Goal: Task Accomplishment & Management: Complete application form

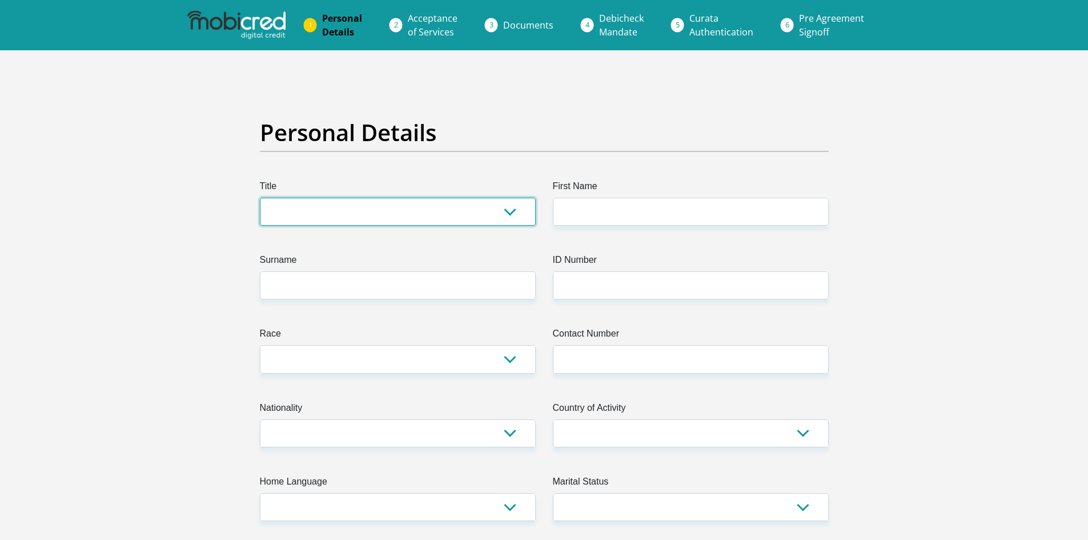
click at [429, 206] on select "Mr Ms Mrs Dr [PERSON_NAME]" at bounding box center [398, 212] width 276 height 28
select select "Mr"
click at [260, 198] on select "Mr Ms Mrs Dr [PERSON_NAME]" at bounding box center [398, 212] width 276 height 28
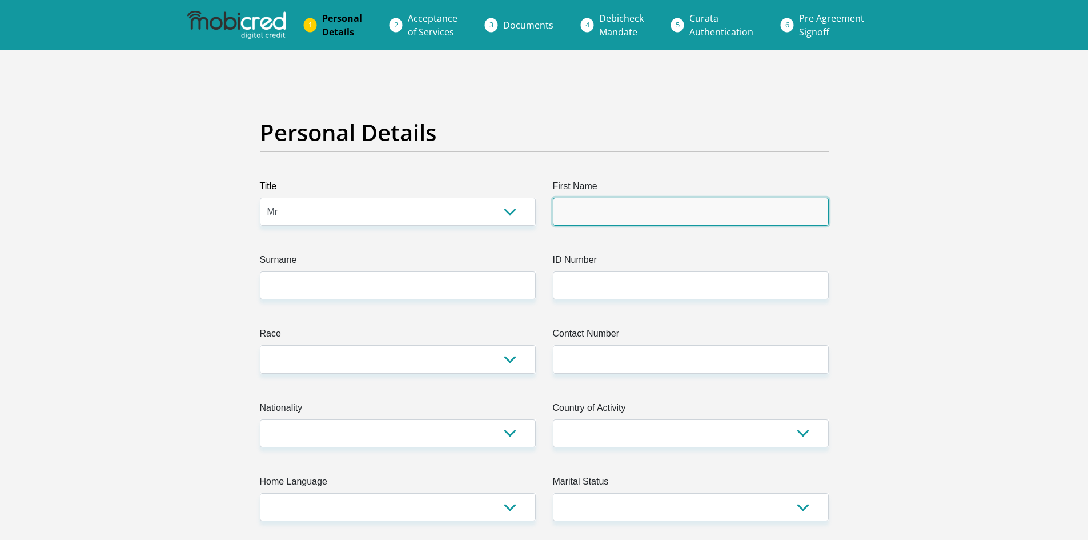
click at [610, 210] on input "First Name" at bounding box center [691, 212] width 276 height 28
type input "j"
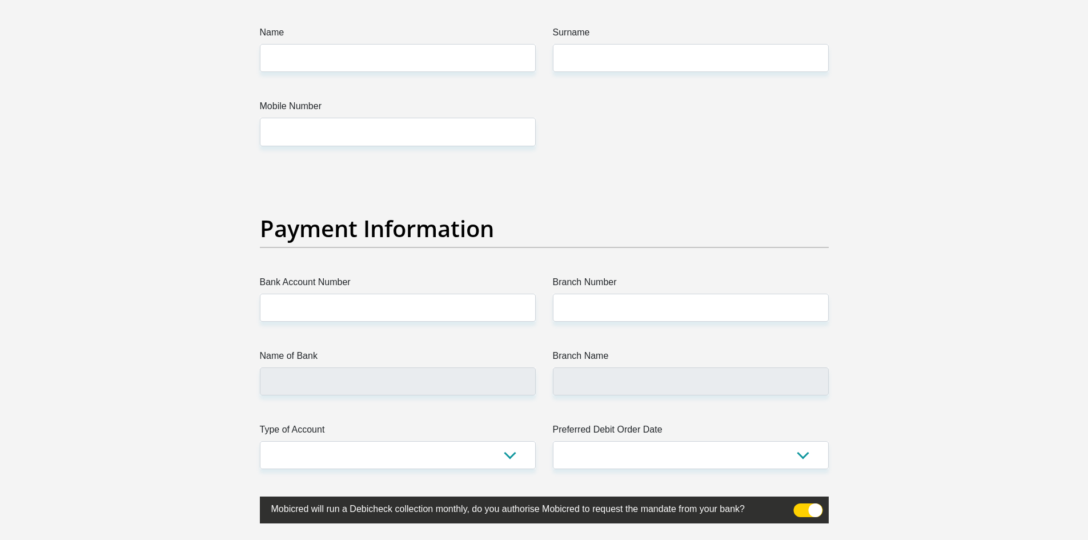
scroll to position [2512, 0]
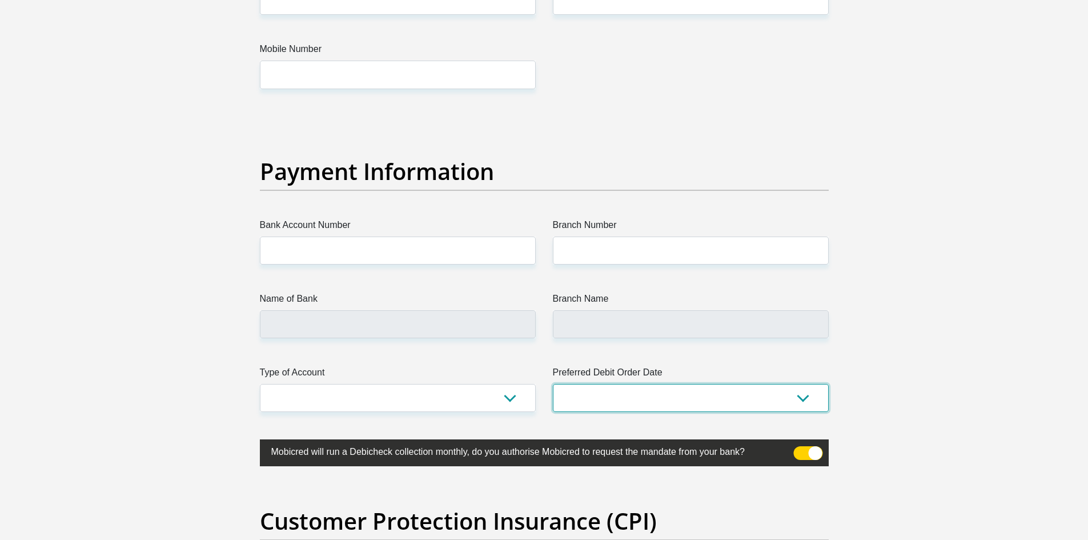
click at [792, 403] on select "1st 2nd 3rd 4th 5th 7th 18th 19th 20th 21st 22nd 23rd 24th 25th 26th 27th 28th …" at bounding box center [691, 398] width 276 height 28
click at [794, 401] on select "1st 2nd 3rd 4th 5th 7th 18th 19th 20th 21st 22nd 23rd 24th 25th 26th 27th 28th …" at bounding box center [691, 398] width 276 height 28
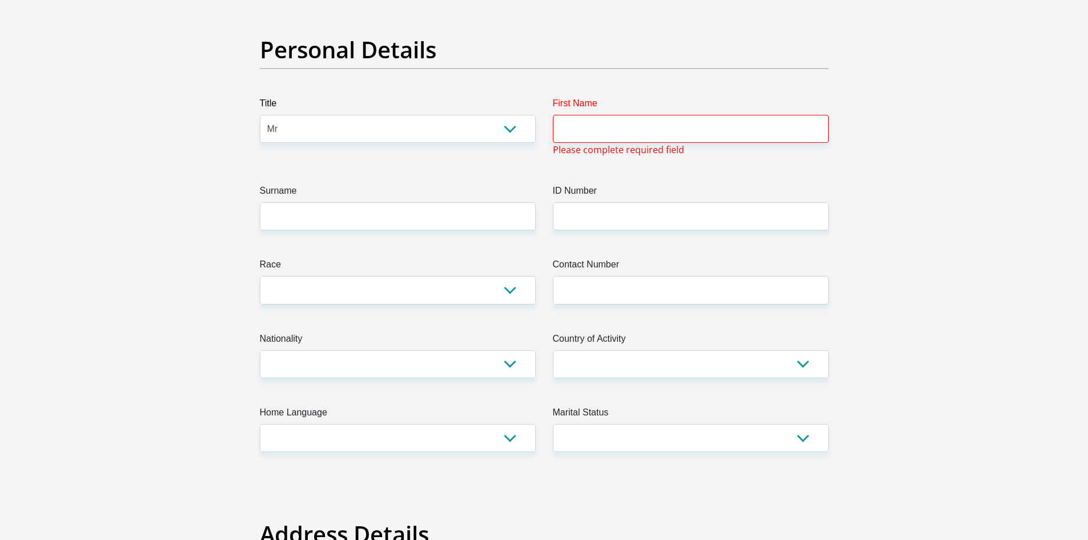
scroll to position [0, 0]
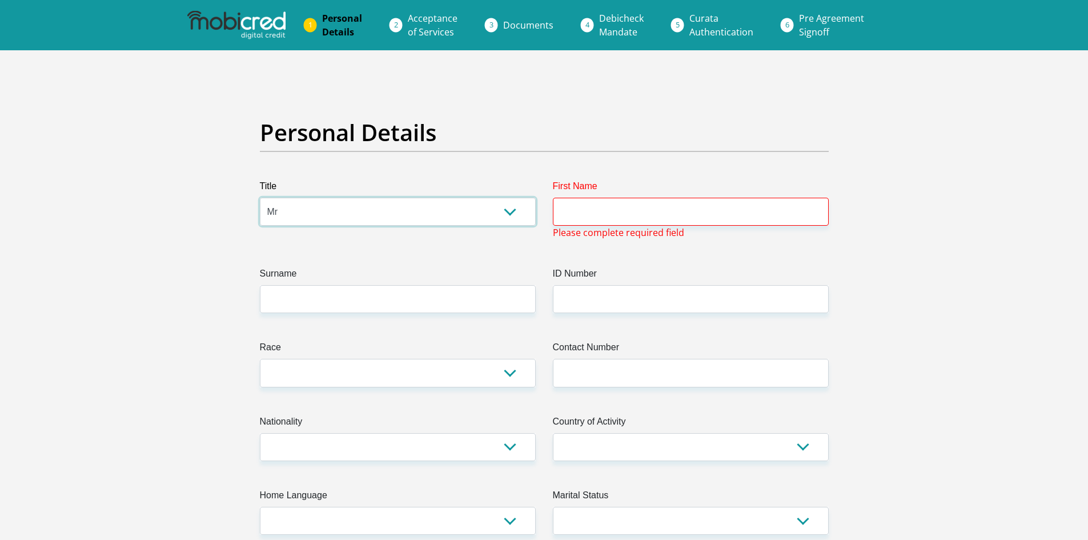
click at [502, 213] on select "Mr Ms Mrs Dr [PERSON_NAME]" at bounding box center [398, 212] width 276 height 28
select select "Mrs"
click at [260, 198] on select "Mr Ms Mrs Dr [PERSON_NAME]" at bounding box center [398, 212] width 276 height 28
click at [605, 220] on input "First Name" at bounding box center [691, 212] width 276 height 28
type input "d"
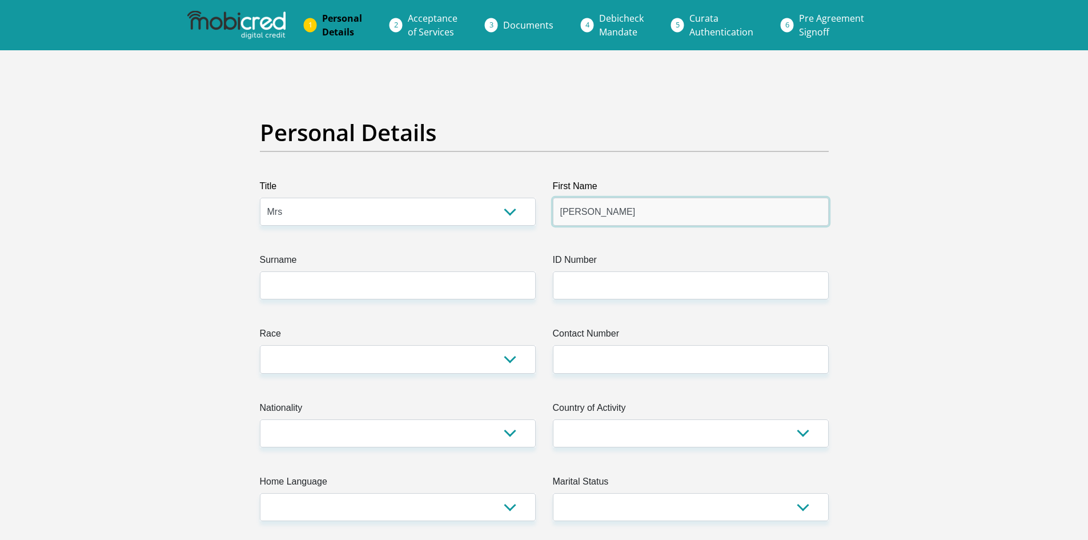
type input "[PERSON_NAME]"
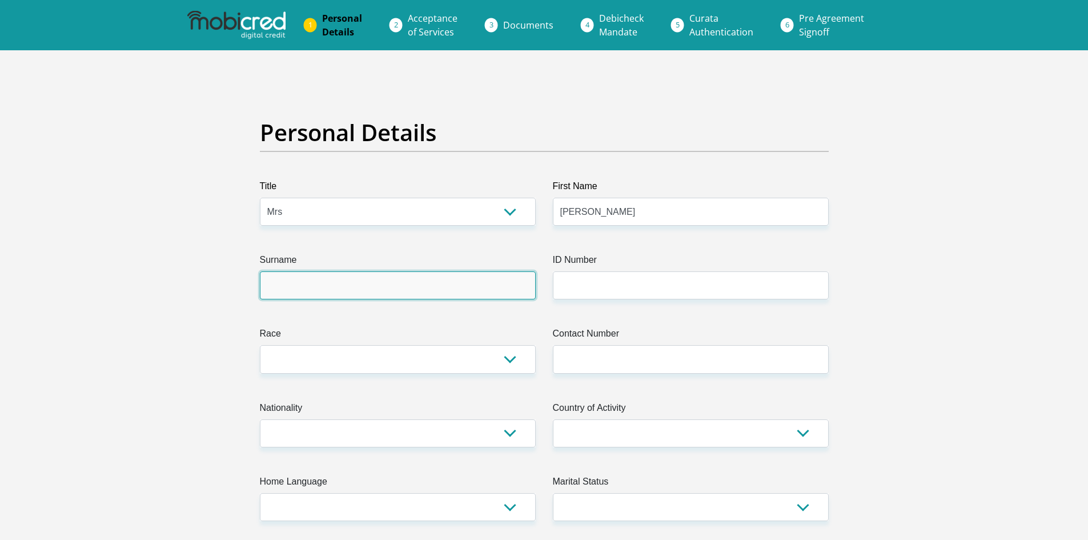
click at [333, 297] on input "Surname" at bounding box center [398, 285] width 276 height 28
type input "Tshabalala"
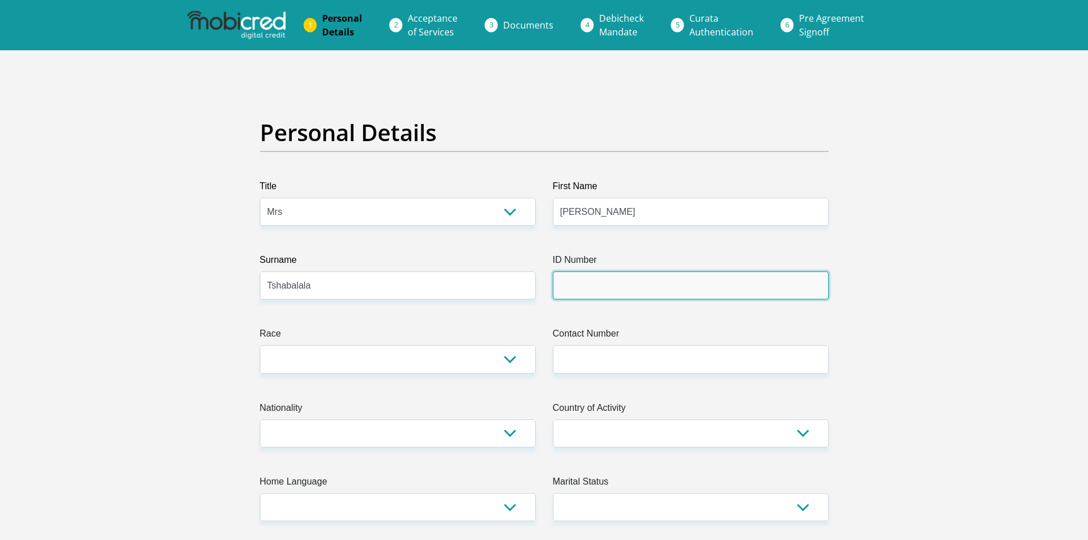
drag, startPoint x: 591, startPoint y: 286, endPoint x: 593, endPoint y: 279, distance: 7.1
click at [593, 281] on input "ID Number" at bounding box center [691, 285] width 276 height 28
type input "[CREDIT_CARD_NUMBER]"
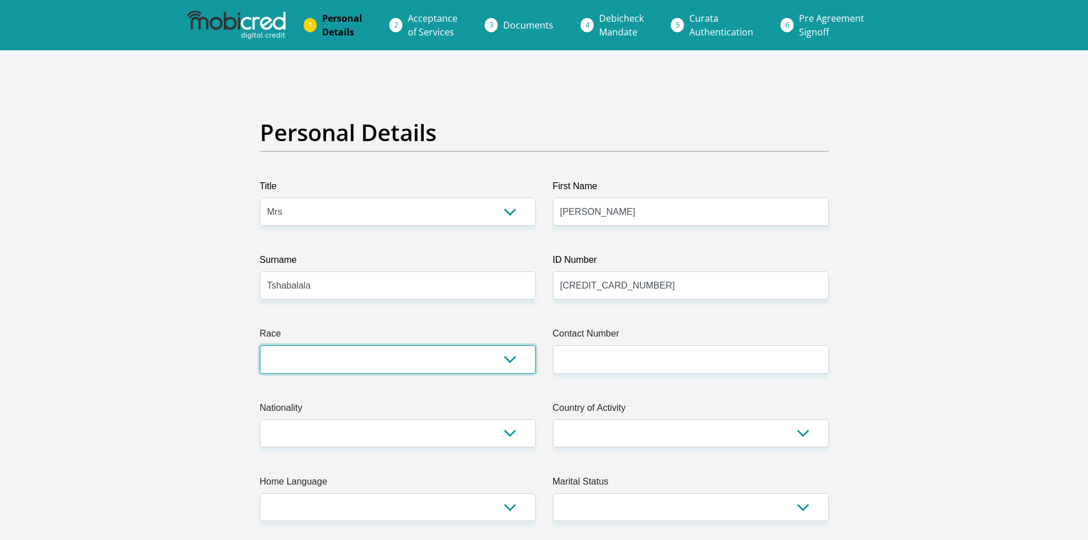
click at [507, 359] on select "Black Coloured Indian White Other" at bounding box center [398, 359] width 276 height 28
select select "1"
click at [260, 345] on select "Black Coloured Indian White Other" at bounding box center [398, 359] width 276 height 28
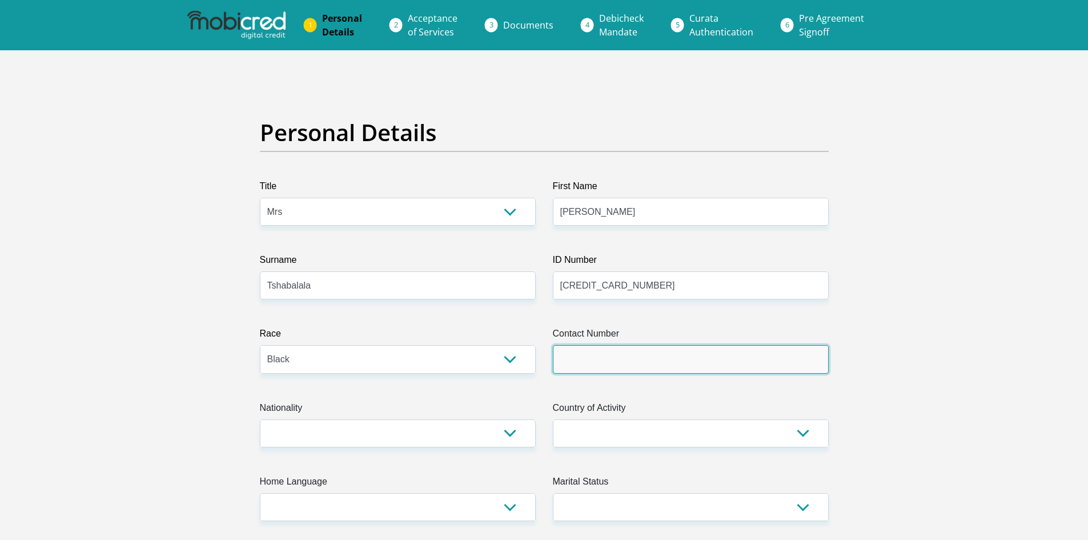
click at [648, 356] on input "Contact Number" at bounding box center [691, 359] width 276 height 28
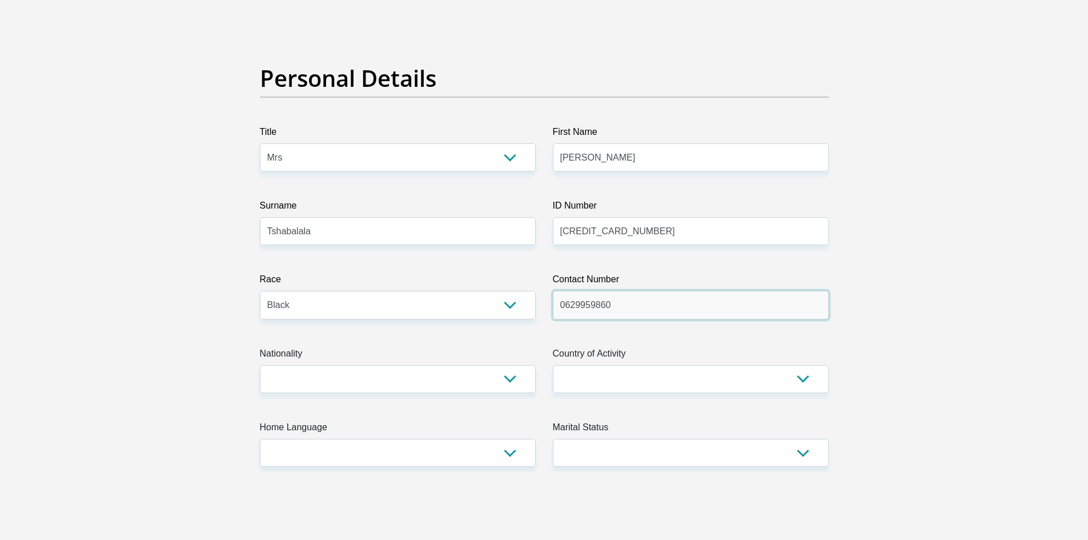
scroll to position [57, 0]
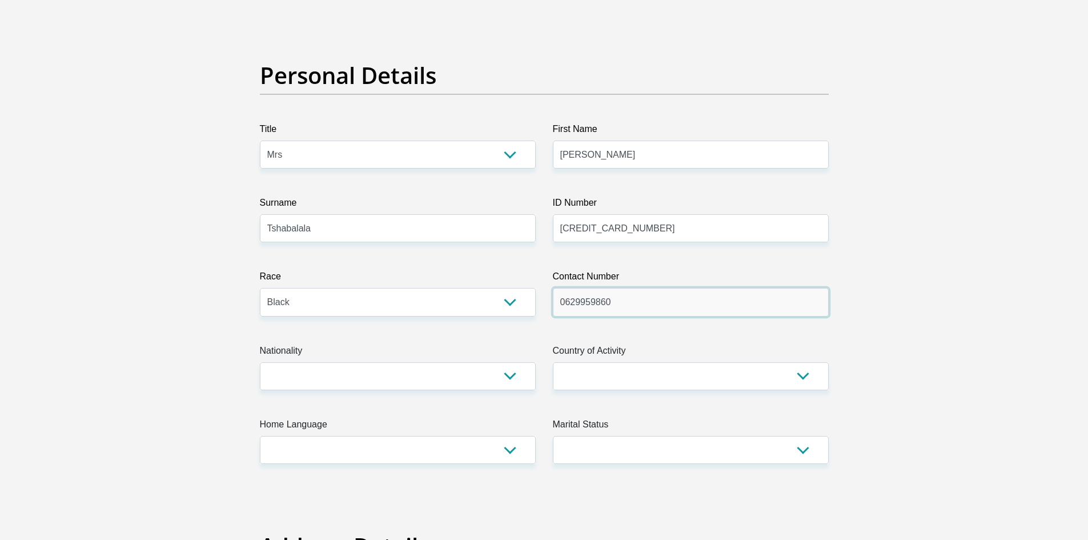
type input "0629959860"
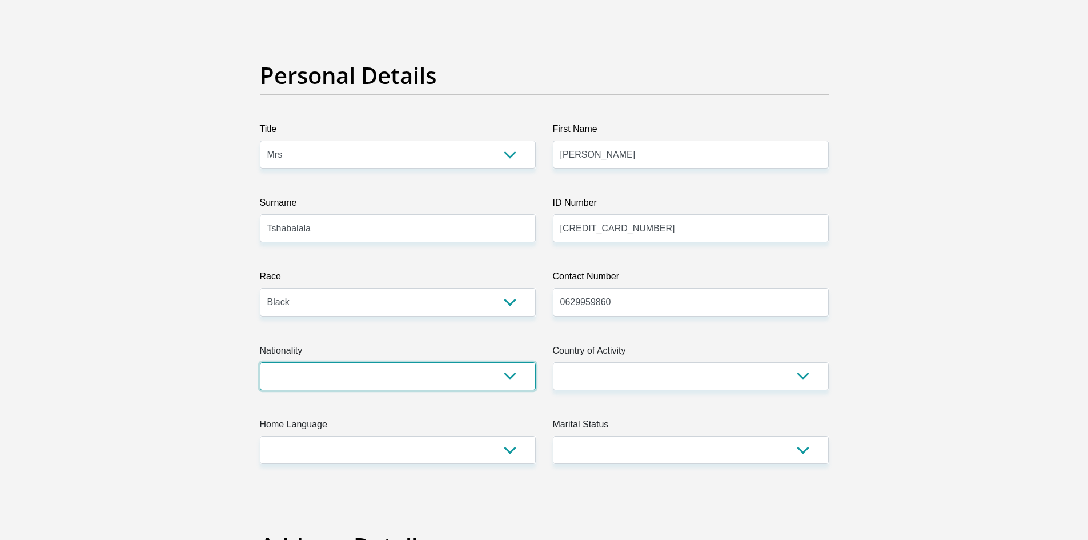
click at [472, 367] on select "[GEOGRAPHIC_DATA] [GEOGRAPHIC_DATA] [GEOGRAPHIC_DATA] [GEOGRAPHIC_DATA] [GEOGRA…" at bounding box center [398, 376] width 276 height 28
select select "ZAF"
click at [260, 362] on select "[GEOGRAPHIC_DATA] [GEOGRAPHIC_DATA] [GEOGRAPHIC_DATA] [GEOGRAPHIC_DATA] [GEOGRA…" at bounding box center [398, 376] width 276 height 28
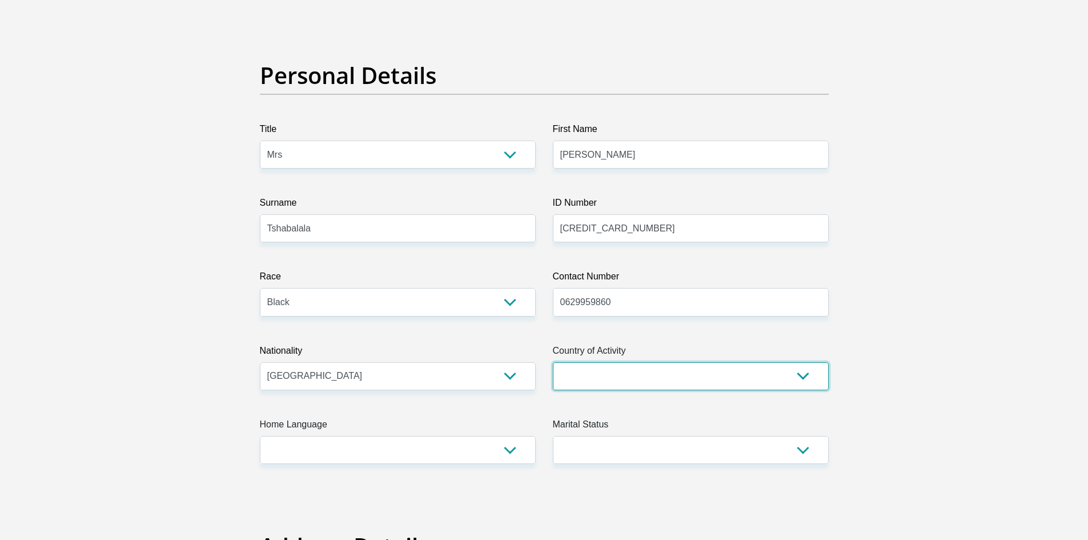
click at [678, 370] on select "[GEOGRAPHIC_DATA] [GEOGRAPHIC_DATA] [GEOGRAPHIC_DATA] [GEOGRAPHIC_DATA] [GEOGRA…" at bounding box center [691, 376] width 276 height 28
select select "ZAF"
click at [553, 362] on select "[GEOGRAPHIC_DATA] [GEOGRAPHIC_DATA] [GEOGRAPHIC_DATA] [GEOGRAPHIC_DATA] [GEOGRA…" at bounding box center [691, 376] width 276 height 28
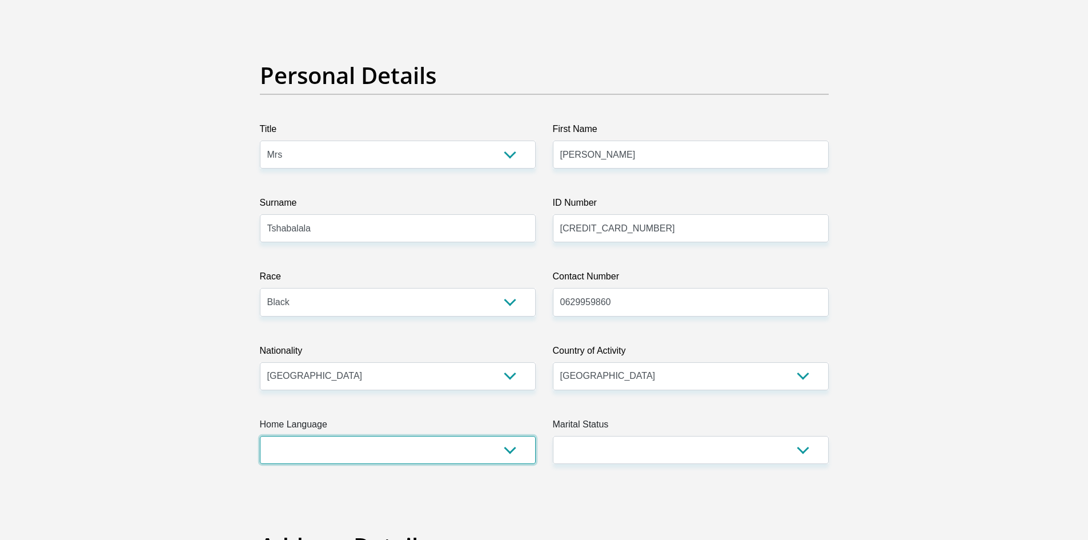
click at [462, 453] on select "Afrikaans English Sepedi South Ndebele Southern Sotho Swati Tsonga Tswana Venda…" at bounding box center [398, 450] width 276 height 28
select select "sot"
click at [260, 436] on select "Afrikaans English Sepedi South Ndebele Southern Sotho Swati Tsonga Tswana Venda…" at bounding box center [398, 450] width 276 height 28
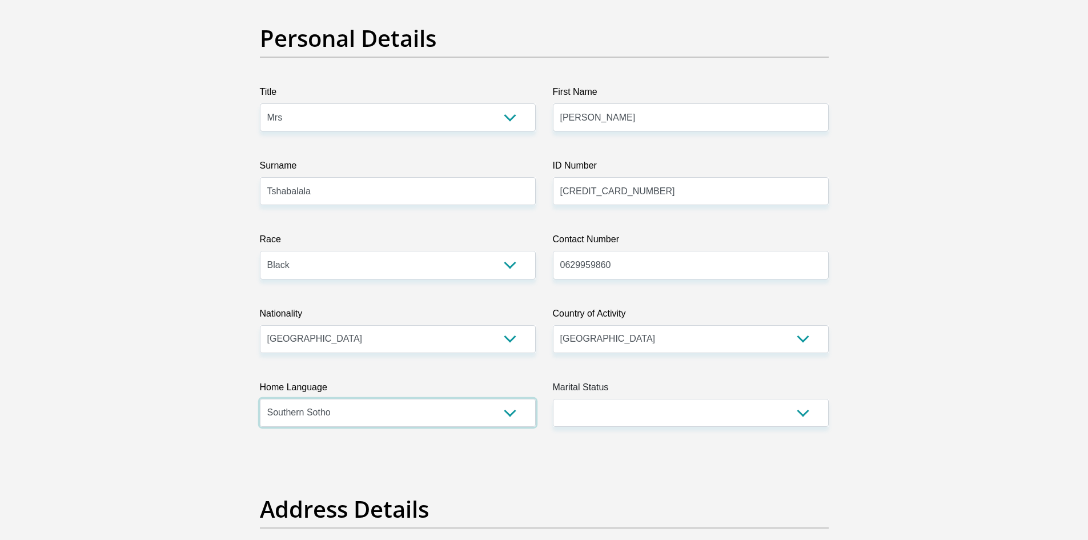
scroll to position [114, 0]
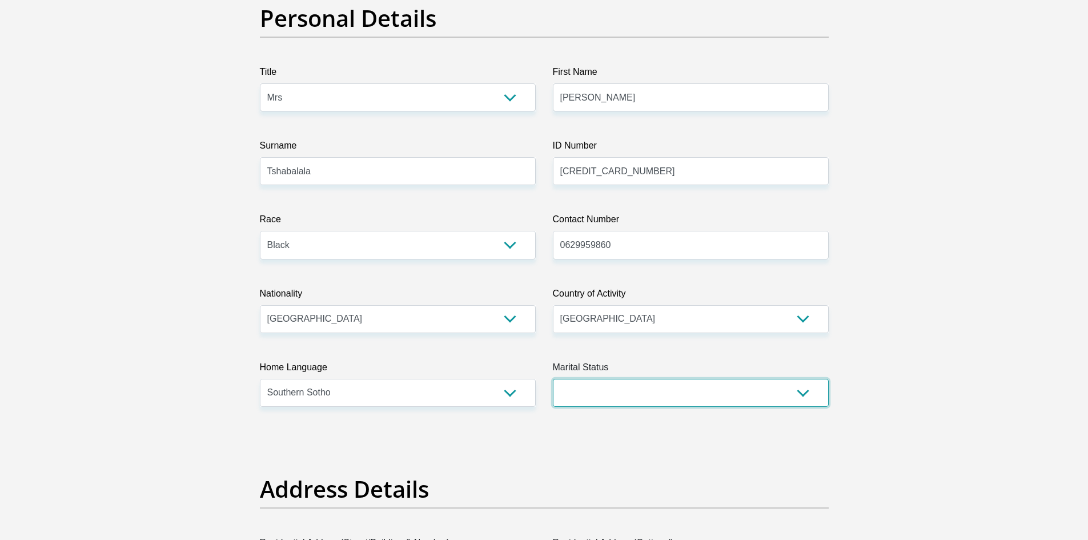
click at [681, 388] on select "Married ANC Single Divorced Widowed Married COP or Customary Law" at bounding box center [691, 393] width 276 height 28
select select "4"
click at [553, 379] on select "Married ANC Single Divorced Widowed Married COP or Customary Law" at bounding box center [691, 393] width 276 height 28
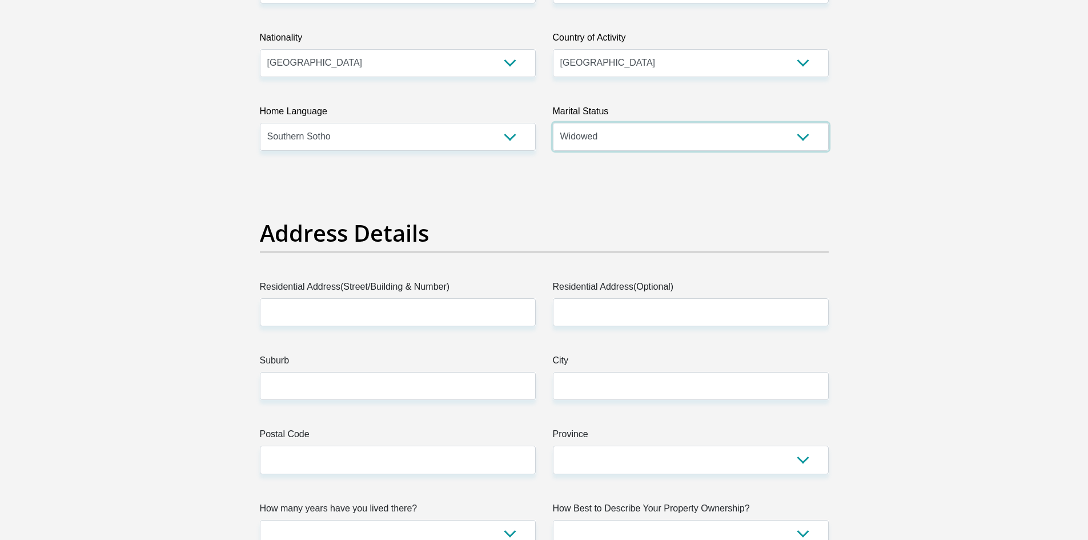
scroll to position [400, 0]
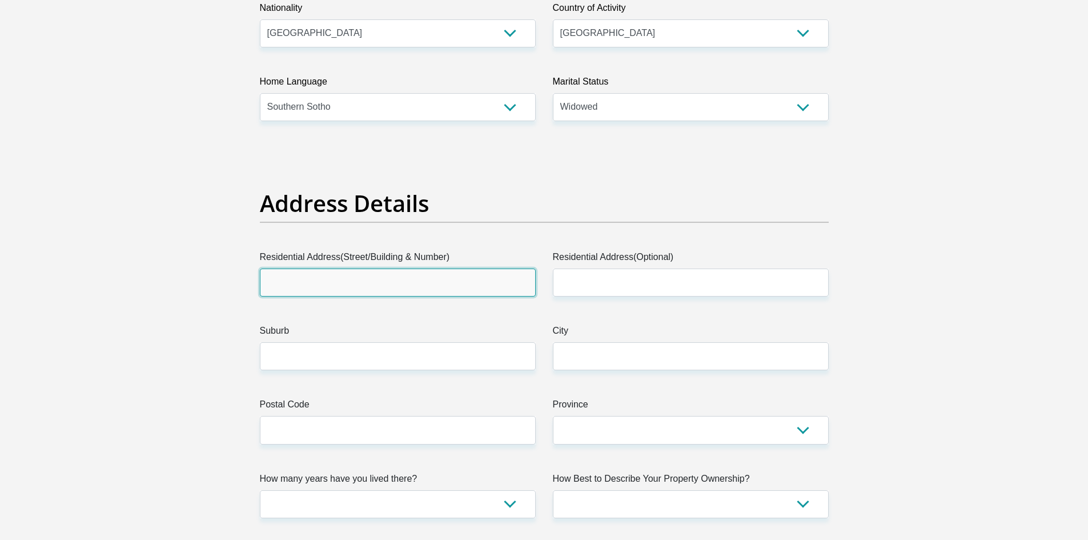
click at [391, 278] on input "Residential Address(Street/Building & Number)" at bounding box center [398, 282] width 276 height 28
type input "4297"
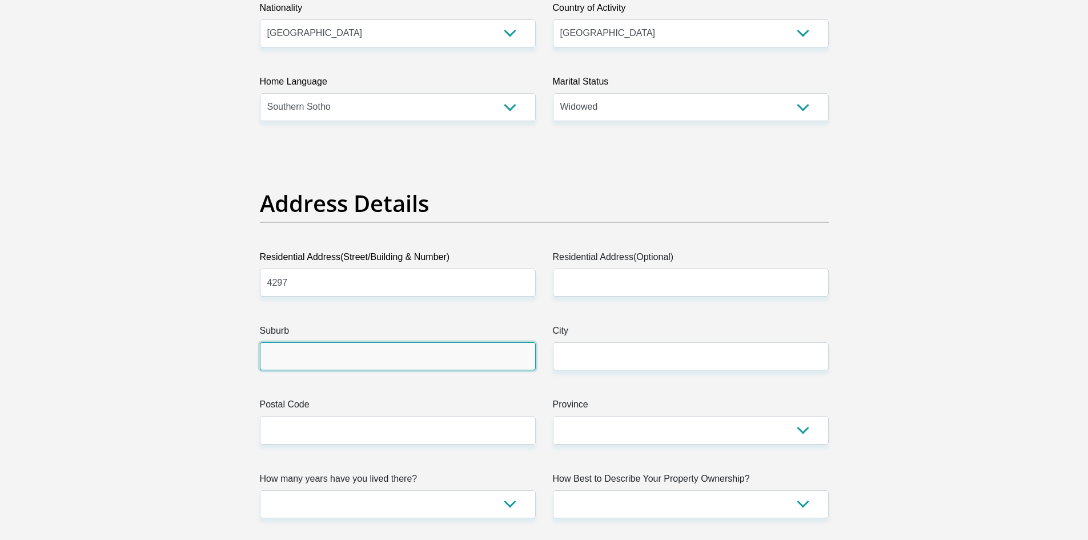
click at [400, 356] on input "Suburb" at bounding box center [398, 356] width 276 height 28
type input "b"
type input "Bohlokong"
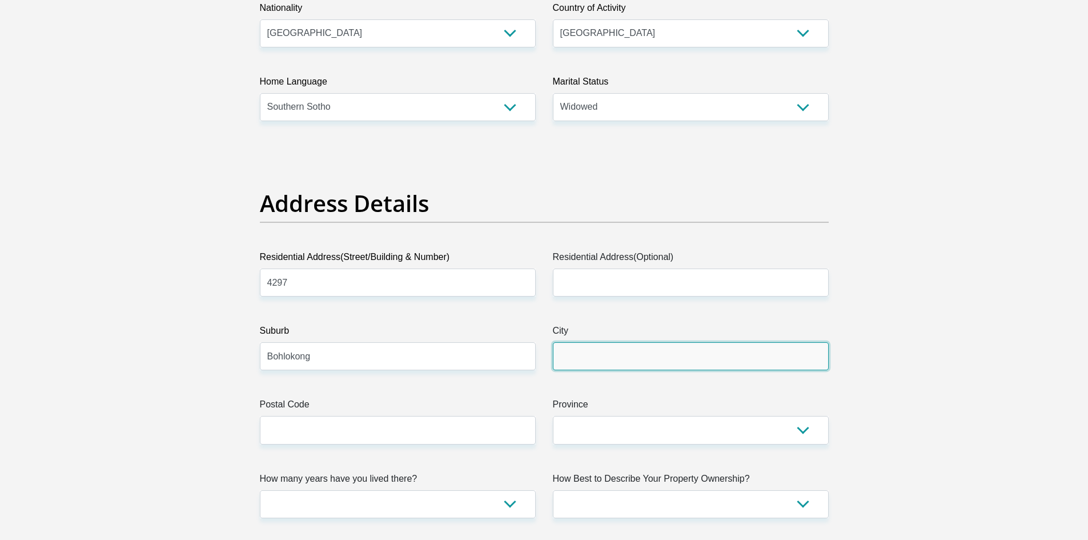
click at [608, 357] on input "City" at bounding box center [691, 356] width 276 height 28
type input "[GEOGRAPHIC_DATA]"
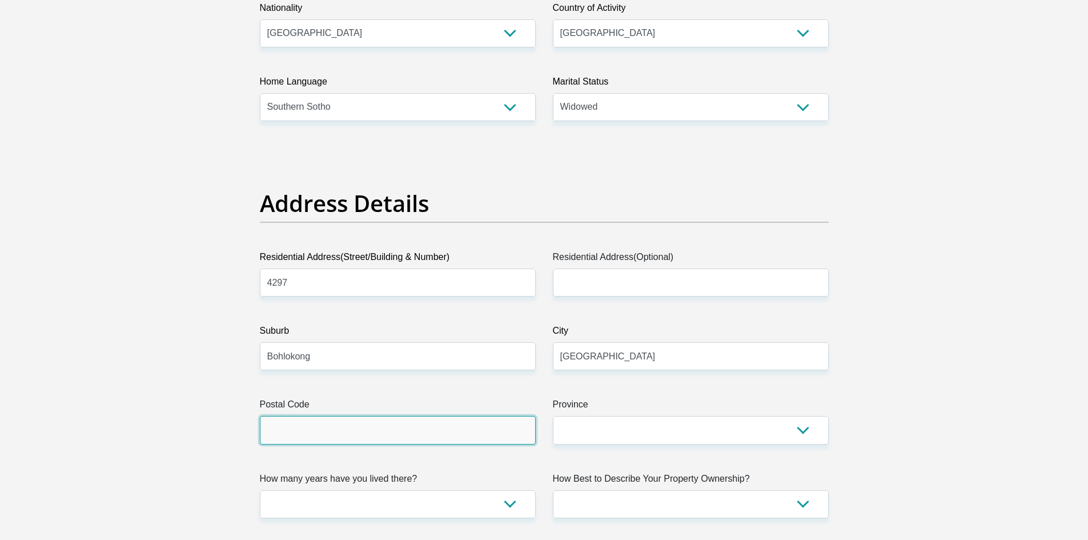
click at [437, 440] on input "Postal Code" at bounding box center [398, 430] width 276 height 28
type input "9701"
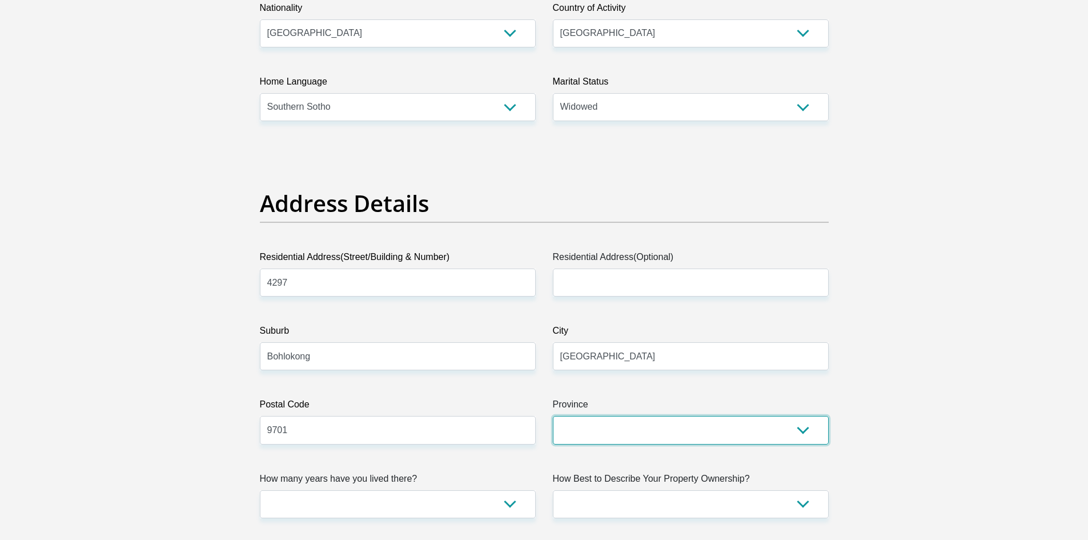
click at [643, 426] on select "Eastern Cape Free State [GEOGRAPHIC_DATA] [GEOGRAPHIC_DATA][DATE] [GEOGRAPHIC_D…" at bounding box center [691, 430] width 276 height 28
select select "Free State"
click at [553, 416] on select "Eastern Cape Free State [GEOGRAPHIC_DATA] [GEOGRAPHIC_DATA][DATE] [GEOGRAPHIC_D…" at bounding box center [691, 430] width 276 height 28
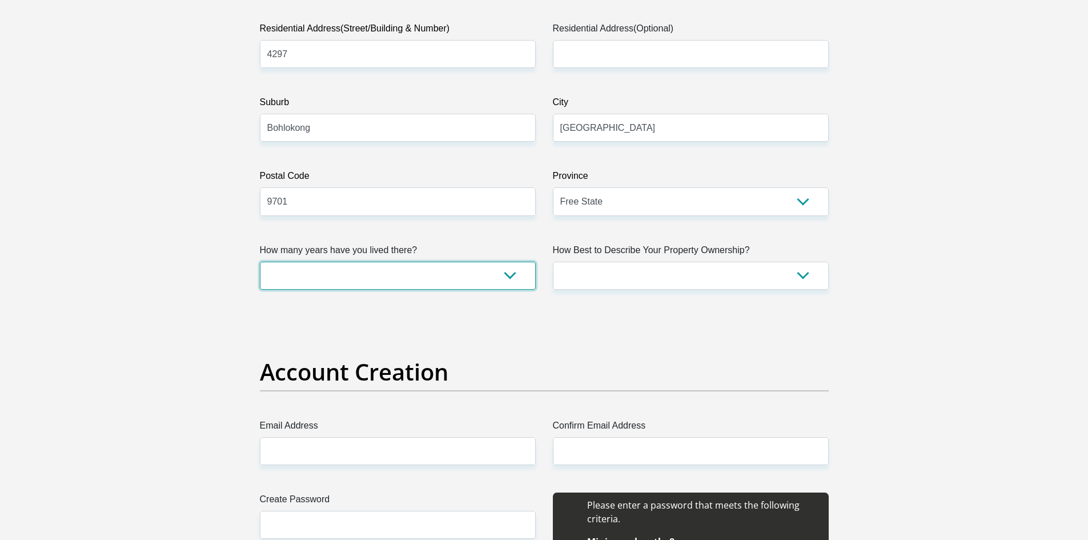
click at [465, 277] on select "less than 1 year 1-3 years 3-5 years 5+ years" at bounding box center [398, 275] width 276 height 28
click at [347, 375] on h2 "Account Creation" at bounding box center [544, 371] width 569 height 27
click at [493, 271] on select "less than 1 year 1-3 years 3-5 years 5+ years" at bounding box center [398, 275] width 276 height 28
select select "5"
click at [260, 261] on select "less than 1 year 1-3 years 3-5 years 5+ years" at bounding box center [398, 275] width 276 height 28
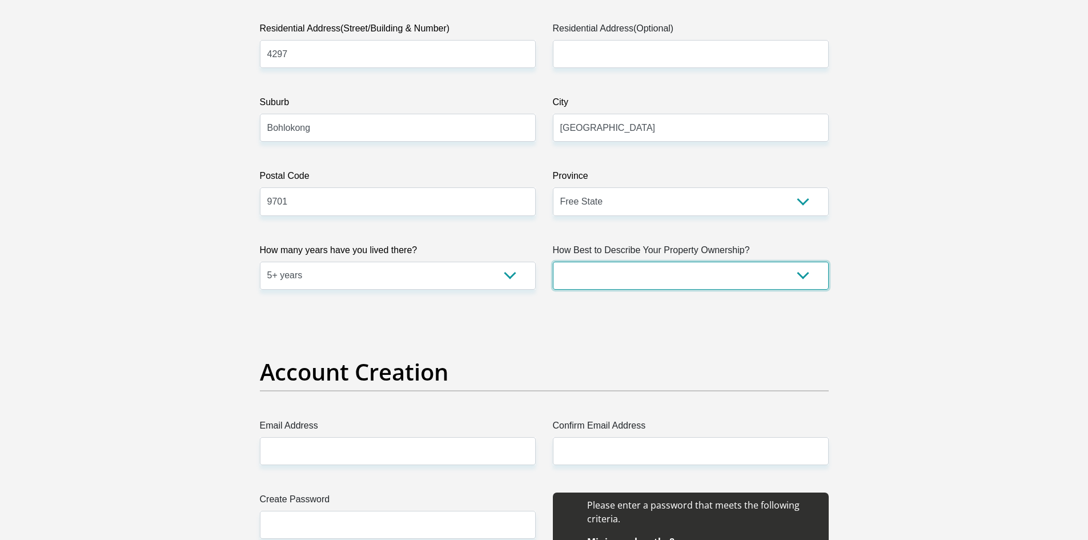
click at [635, 278] on select "Owned Rented Family Owned Company Dwelling" at bounding box center [691, 275] width 276 height 28
select select "Owned"
click at [553, 261] on select "Owned Rented Family Owned Company Dwelling" at bounding box center [691, 275] width 276 height 28
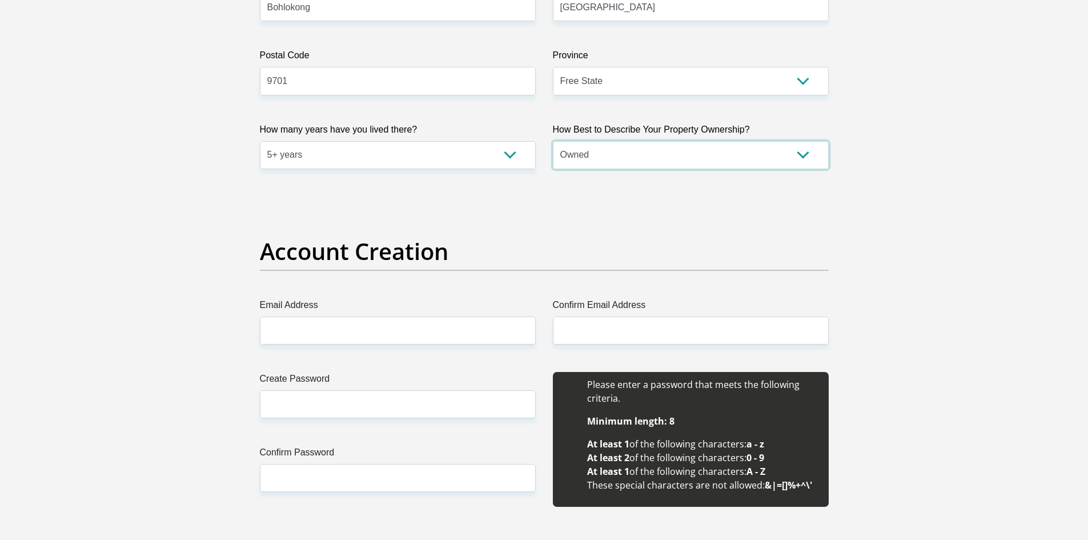
scroll to position [799, 0]
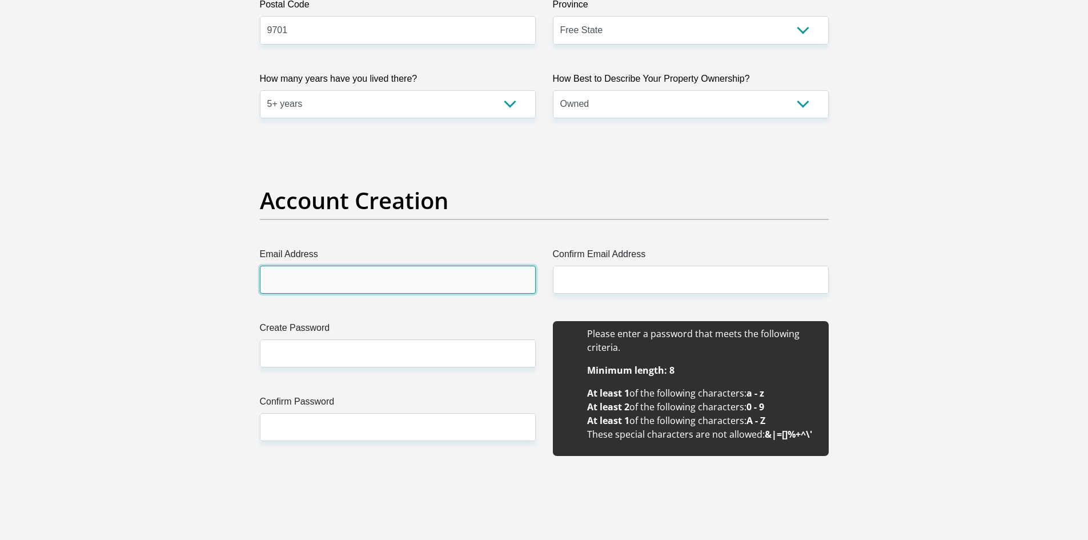
click at [445, 280] on input "Email Address" at bounding box center [398, 279] width 276 height 28
type input "[EMAIL_ADDRESS][DOMAIN_NAME]"
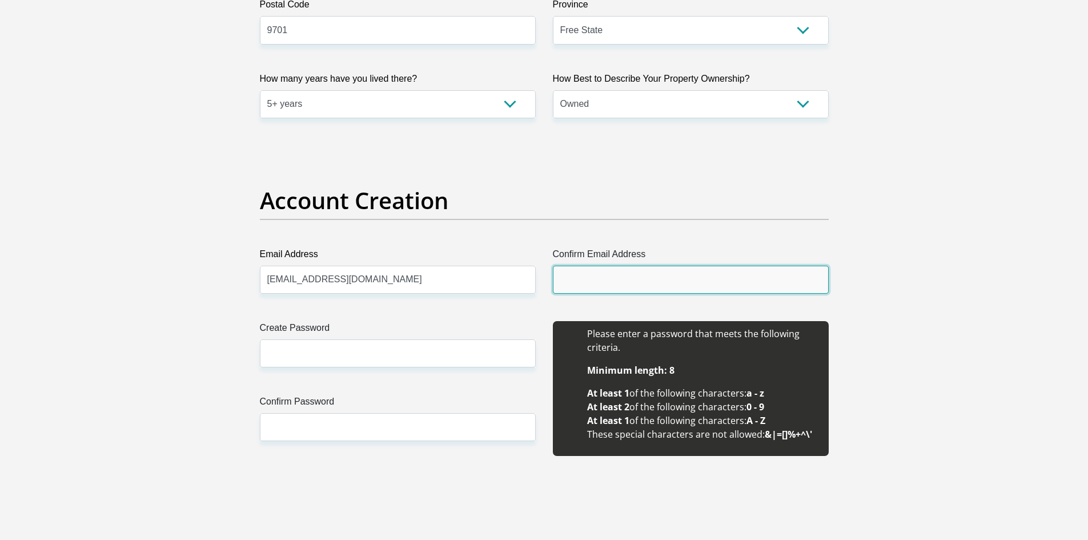
click at [659, 288] on input "Confirm Email Address" at bounding box center [691, 279] width 276 height 28
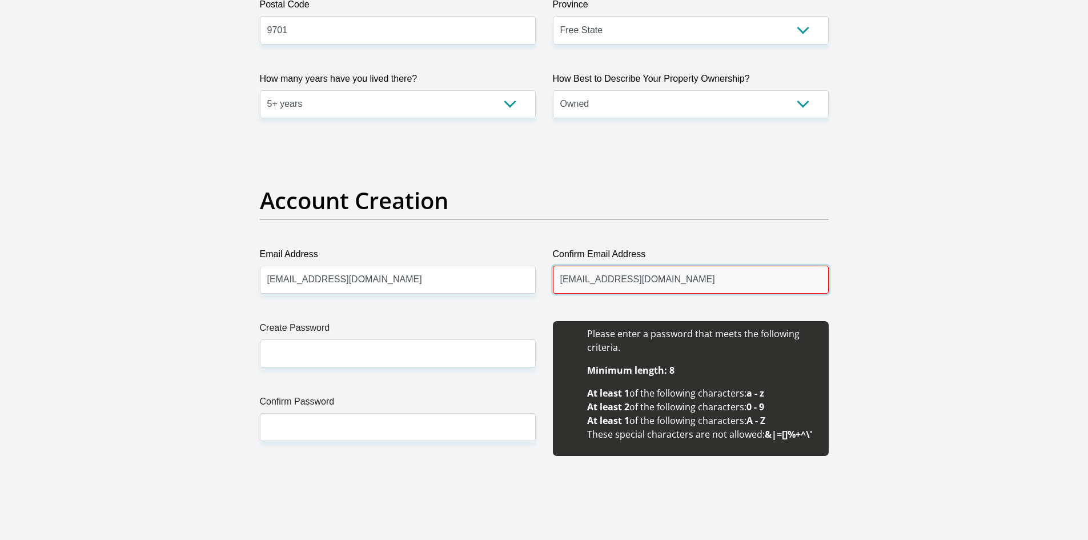
type input "[EMAIL_ADDRESS][DOMAIN_NAME]"
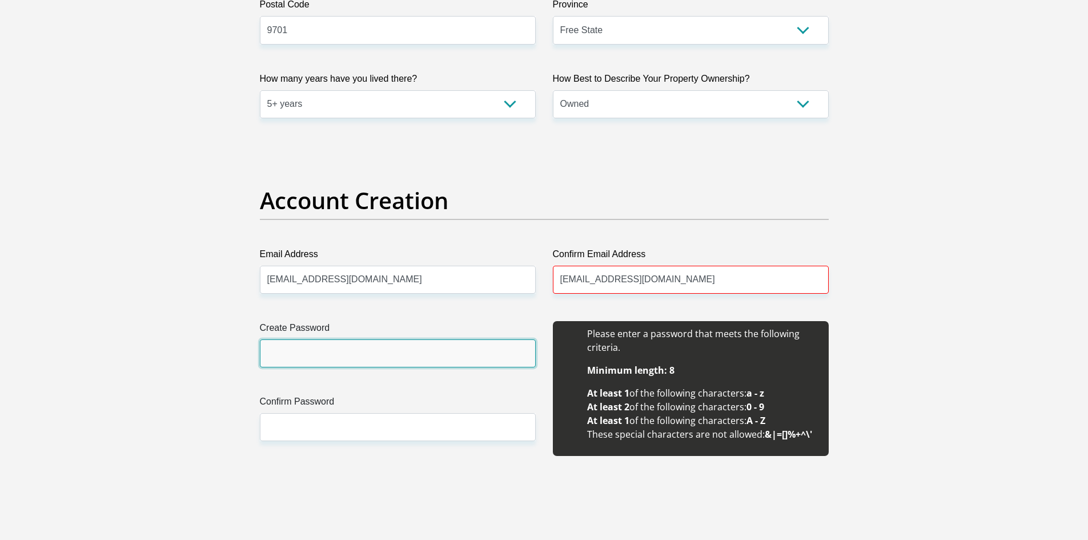
click at [429, 357] on input "Create Password" at bounding box center [398, 353] width 276 height 28
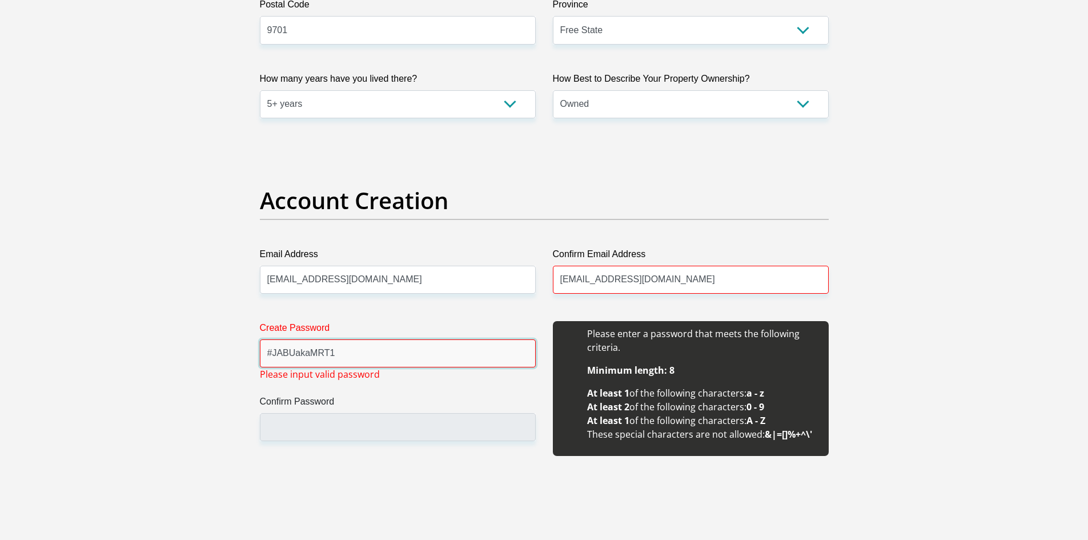
type input "#JABUakaMRT1"
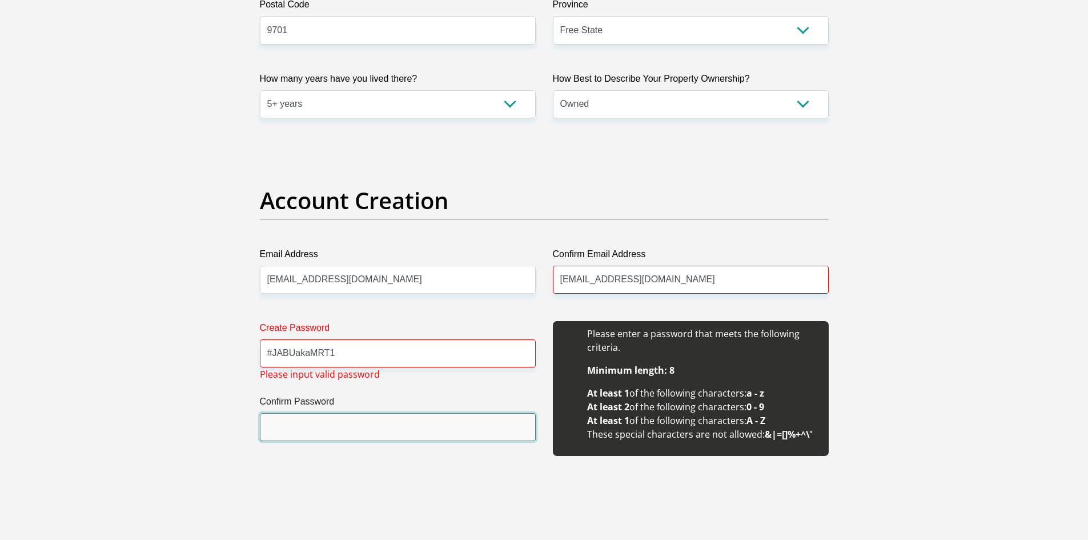
click at [449, 421] on input "Confirm Password" at bounding box center [398, 427] width 276 height 28
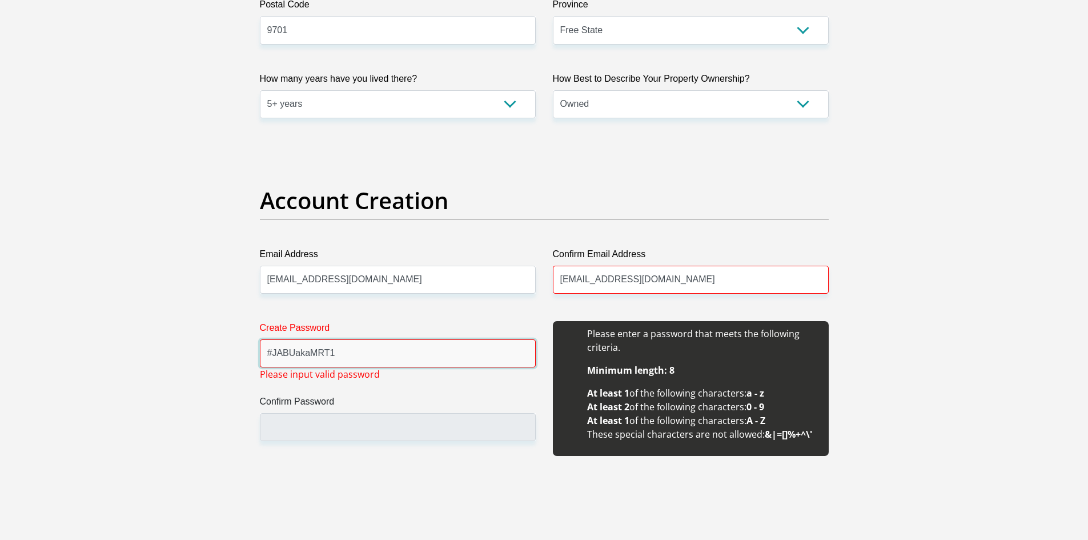
click at [388, 355] on input "#JABUakaMRT1" at bounding box center [398, 353] width 276 height 28
type input "#JABUakaMRT11"
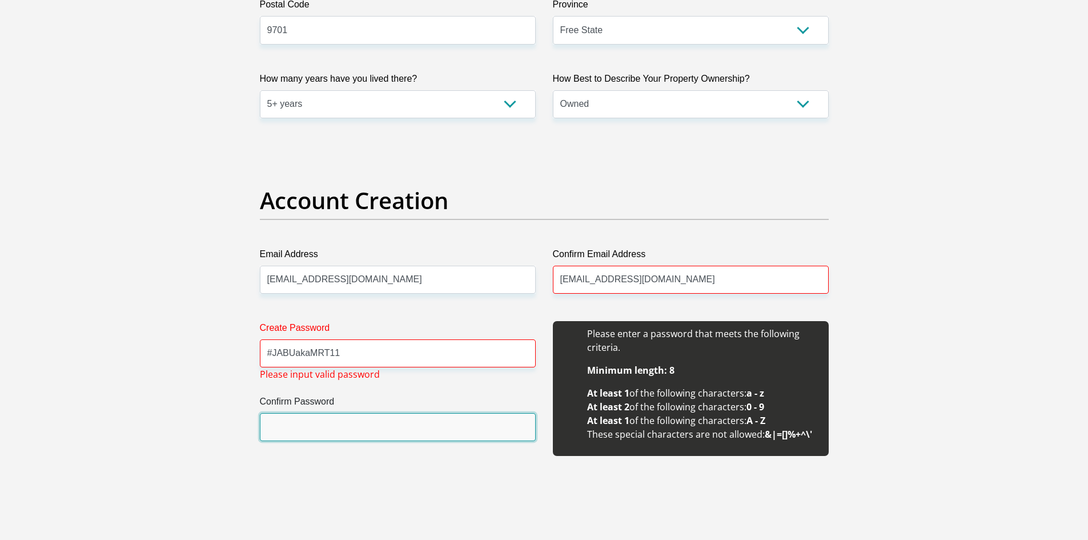
click at [375, 413] on input "Confirm Password" at bounding box center [398, 427] width 276 height 28
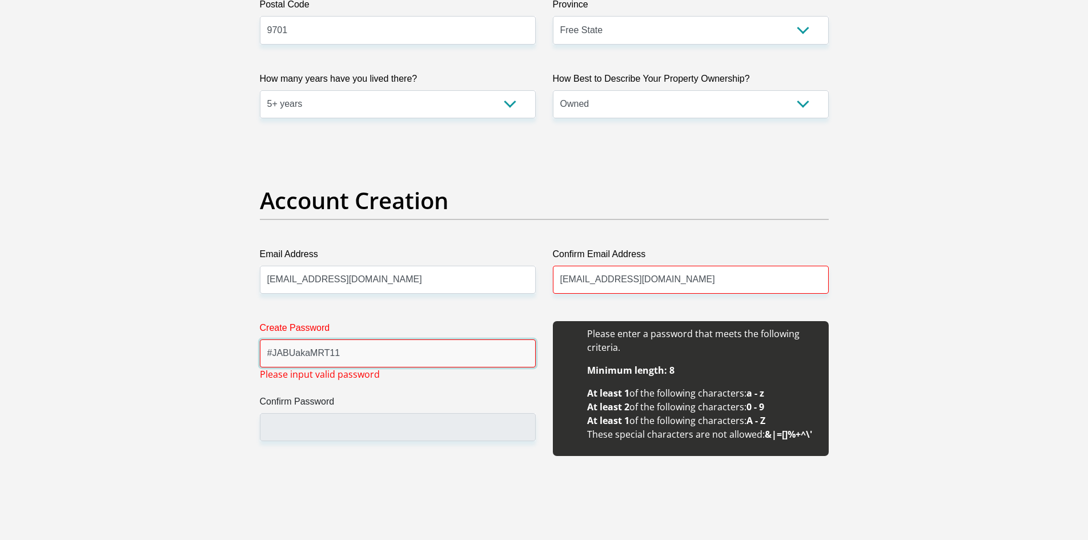
click at [385, 356] on input "#JABUakaMRT11" at bounding box center [398, 353] width 276 height 28
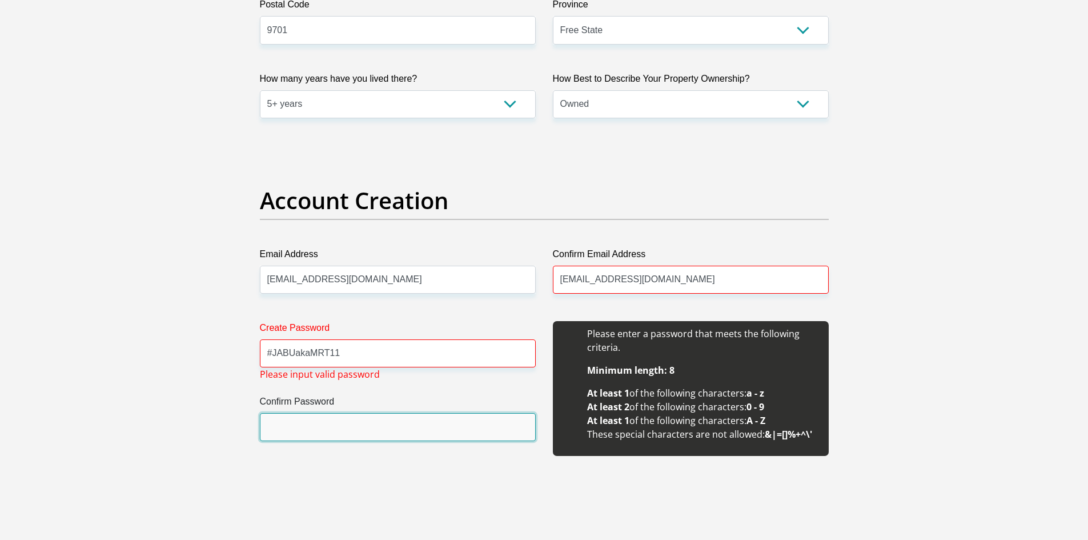
click at [433, 428] on input "Confirm Password" at bounding box center [398, 427] width 276 height 28
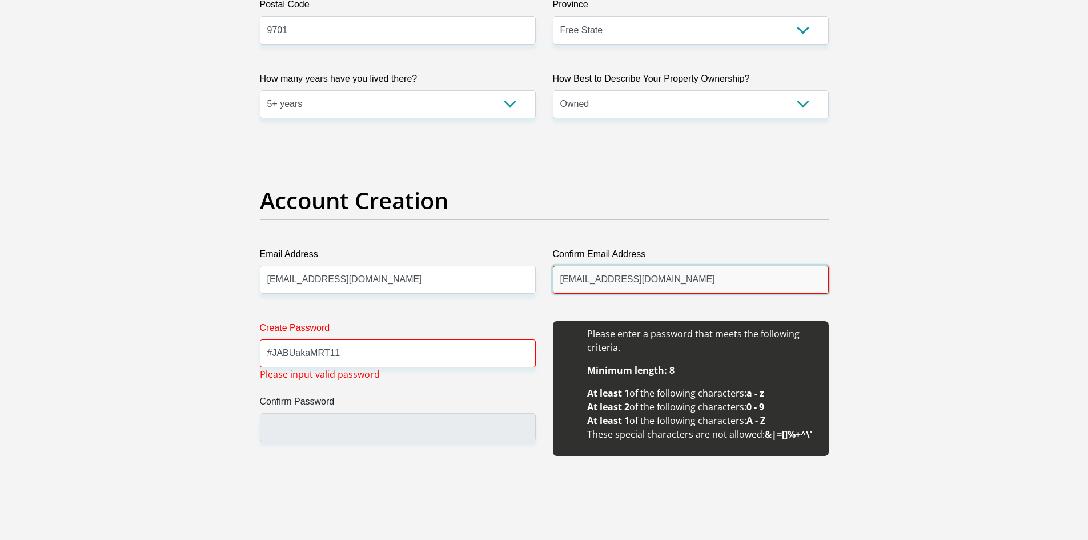
click at [689, 281] on input "[EMAIL_ADDRESS][DOMAIN_NAME]" at bounding box center [691, 279] width 276 height 28
click at [629, 283] on input "[EMAIL_ADDRESS][DOMAIN_NAME]" at bounding box center [691, 279] width 276 height 28
type input "[EMAIL_ADDRESS][DOMAIN_NAME]"
click at [386, 359] on input "#JABUakaMRT11" at bounding box center [398, 353] width 276 height 28
type input "#JABUakaMRT11"
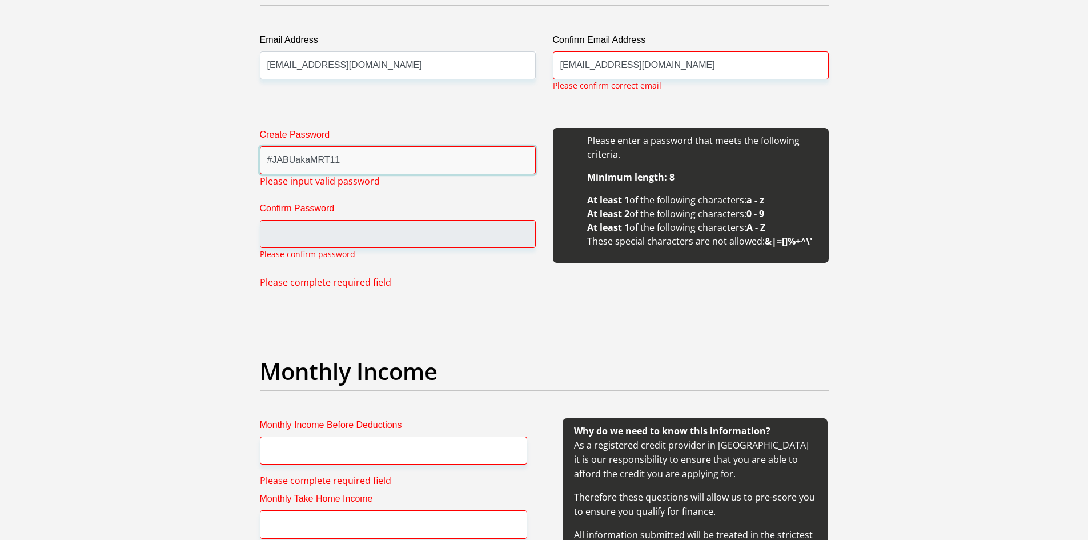
scroll to position [1003, 0]
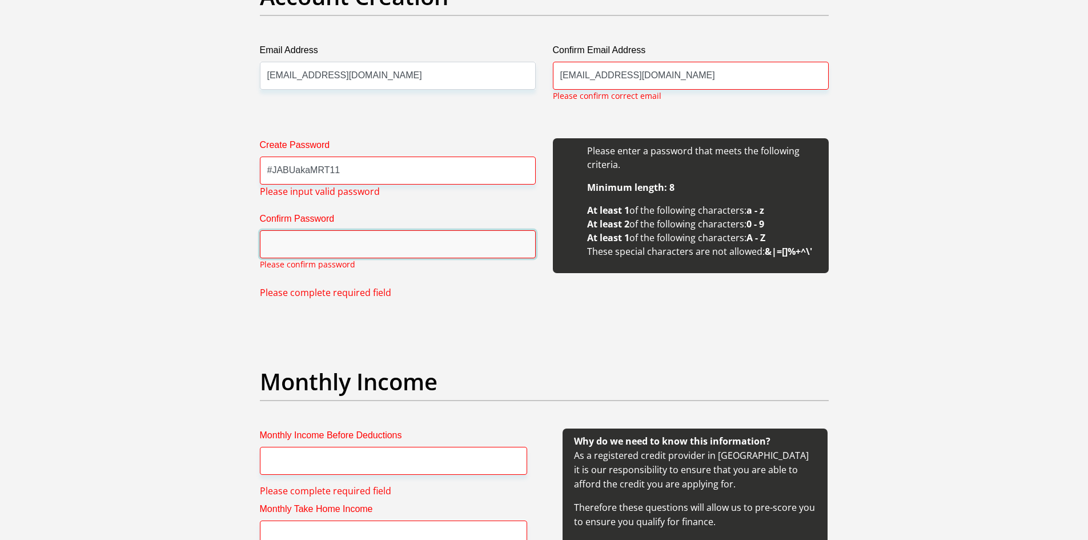
click at [429, 249] on input "Confirm Password" at bounding box center [398, 244] width 276 height 28
click at [430, 248] on input "Confirm Password" at bounding box center [398, 244] width 276 height 28
click at [433, 246] on input "Confirm Password" at bounding box center [398, 244] width 276 height 28
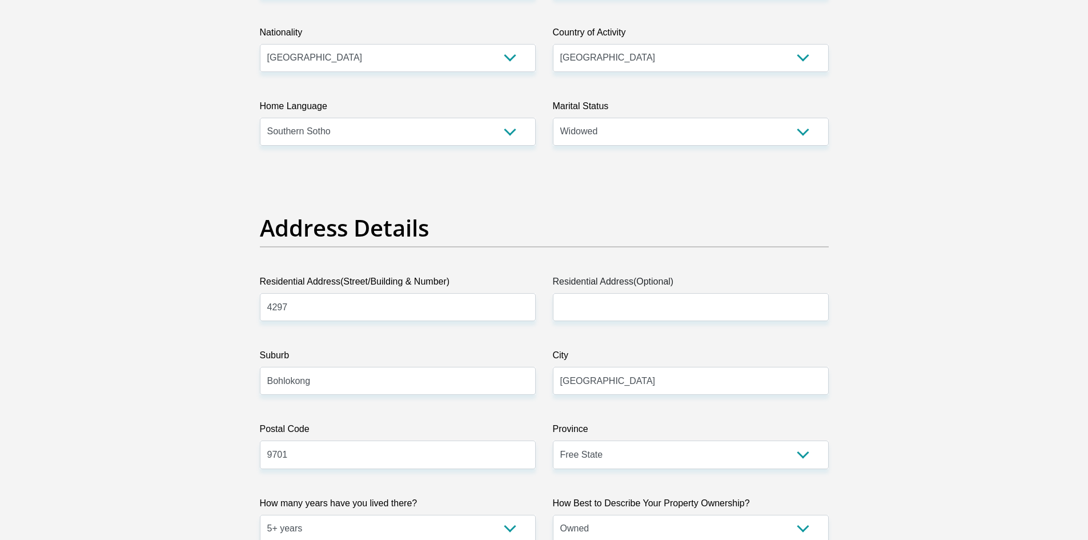
scroll to position [603, 0]
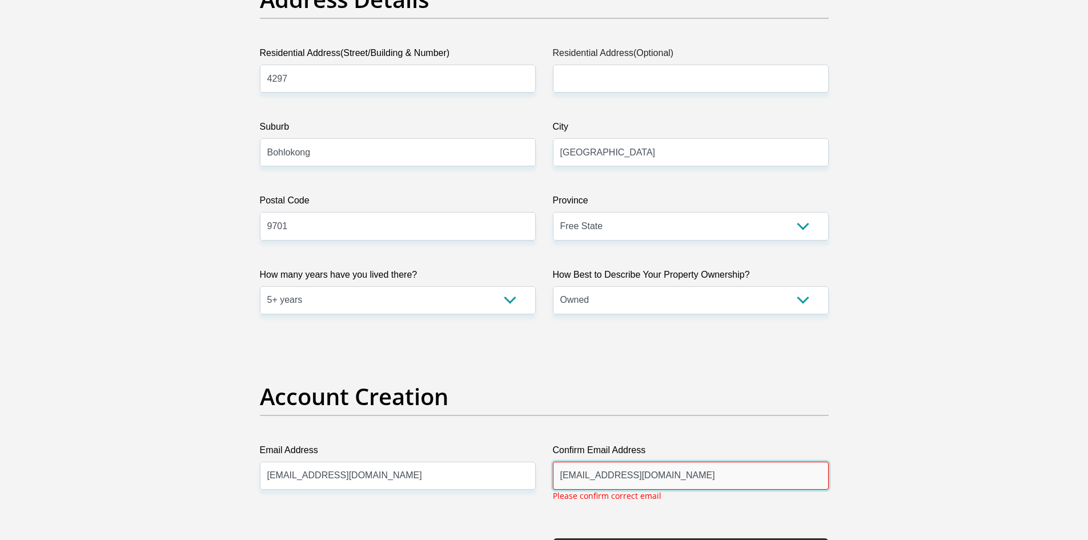
click at [713, 482] on input "[EMAIL_ADDRESS][DOMAIN_NAME]" at bounding box center [691, 475] width 276 height 28
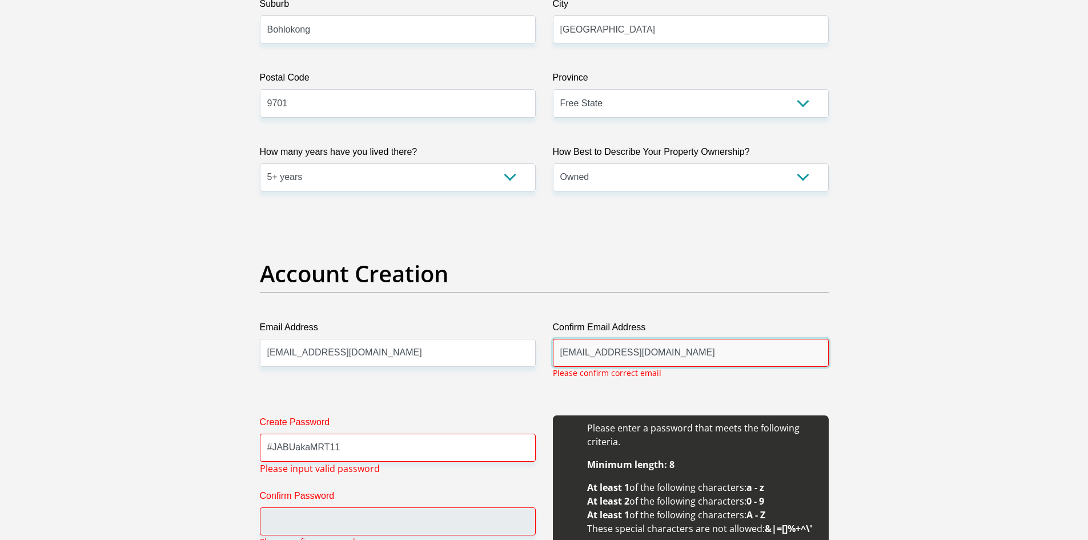
scroll to position [775, 0]
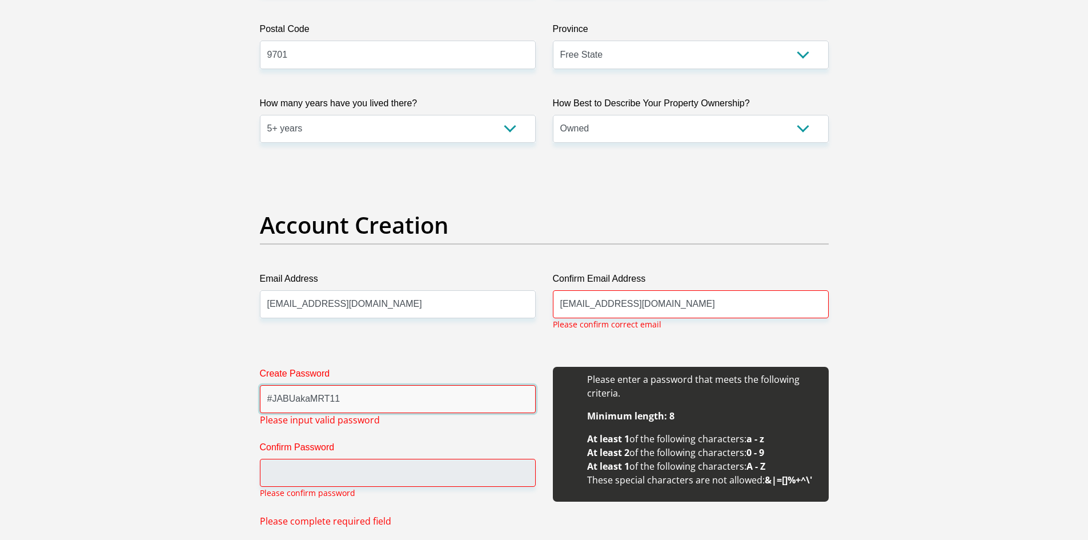
click at [415, 409] on input "#JABUakaMRT11" at bounding box center [398, 399] width 276 height 28
click at [400, 393] on input "#JABUakaMRT11" at bounding box center [398, 399] width 276 height 28
click at [398, 395] on input "#JABUakaMRT11" at bounding box center [398, 399] width 276 height 28
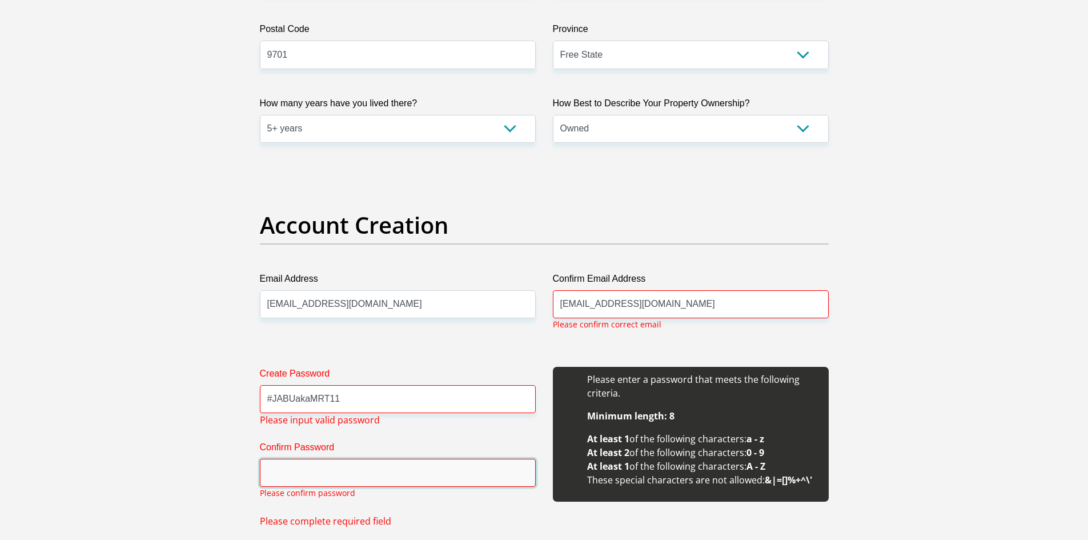
click at [335, 472] on input "Confirm Password" at bounding box center [398, 472] width 276 height 28
